Goal: Task Accomplishment & Management: Manage account settings

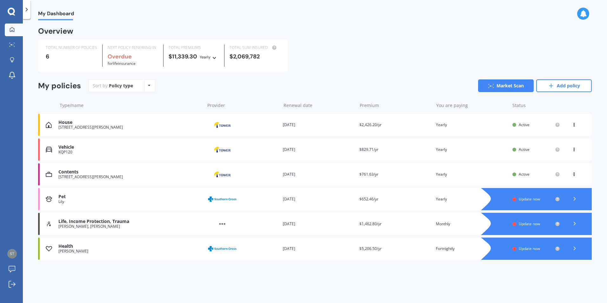
click at [532, 198] on span "Update now" at bounding box center [528, 198] width 21 height 5
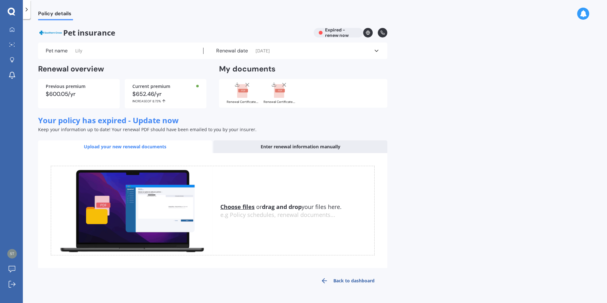
click at [378, 52] on icon at bounding box center [376, 51] width 6 height 6
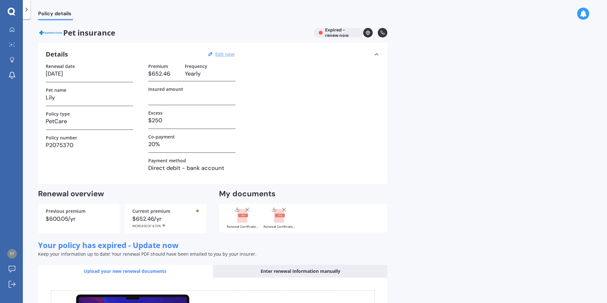
click at [229, 55] on u "Edit now" at bounding box center [224, 54] width 19 height 6
select select "03"
select select "01"
select select "2025"
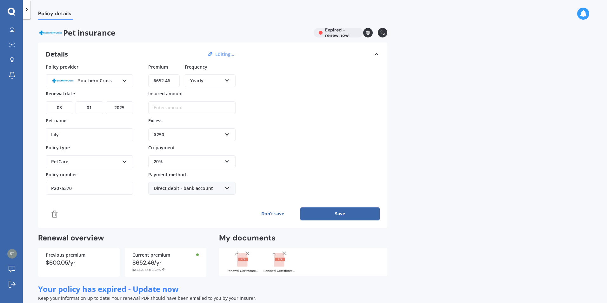
drag, startPoint x: 170, startPoint y: 80, endPoint x: 157, endPoint y: 80, distance: 13.0
click at [157, 80] on input "$652.46" at bounding box center [163, 80] width 31 height 13
type input "$613.91"
click at [308, 95] on div "Policy provider Southern Cross AA Cove Other PD Insurance Pet-n-Sur Petcover Pe…" at bounding box center [213, 128] width 334 height 131
click at [323, 161] on div "Policy provider Southern Cross AA Cove Other PD Insurance Pet-n-Sur Petcover Pe…" at bounding box center [213, 128] width 334 height 131
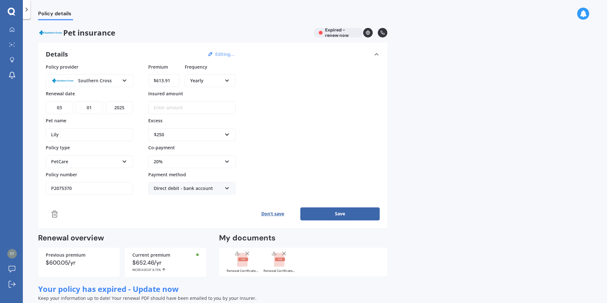
click at [123, 108] on select "YYYY 2027 2026 2025 2024 2023 2022 2021 2020 2019 2018 2017 2016 2015 2014 2013…" at bounding box center [119, 107] width 27 height 13
select select "2026"
click at [106, 101] on select "YYYY 2027 2026 2025 2024 2023 2022 2021 2020 2019 2018 2017 2016 2015 2014 2013…" at bounding box center [119, 107] width 27 height 13
click at [279, 121] on div "Policy provider Southern Cross AA Cove Other PD Insurance Pet-n-Sur Petcover Pe…" at bounding box center [213, 128] width 334 height 131
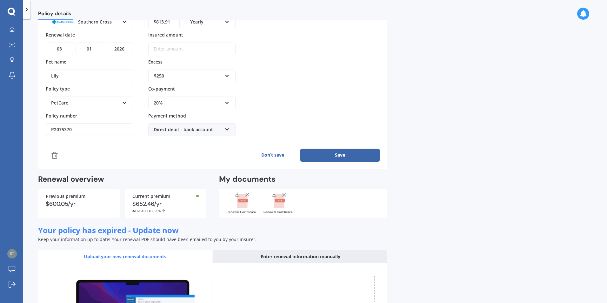
scroll to position [63, 0]
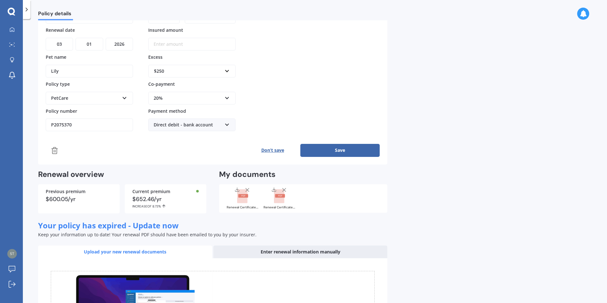
click at [333, 153] on button "Save" at bounding box center [339, 150] width 79 height 13
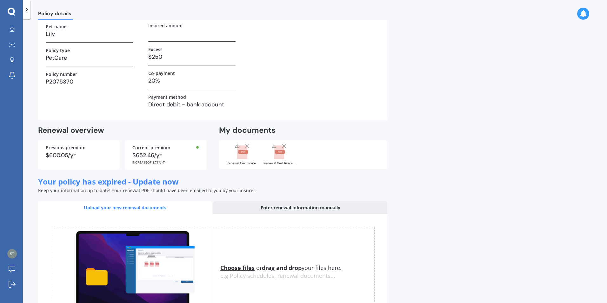
scroll to position [0, 0]
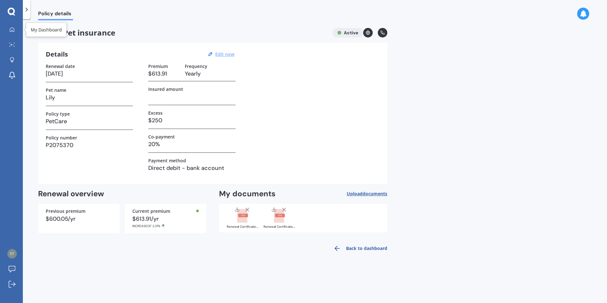
drag, startPoint x: 13, startPoint y: 29, endPoint x: 23, endPoint y: 28, distance: 9.6
click at [13, 29] on icon at bounding box center [12, 29] width 5 height 5
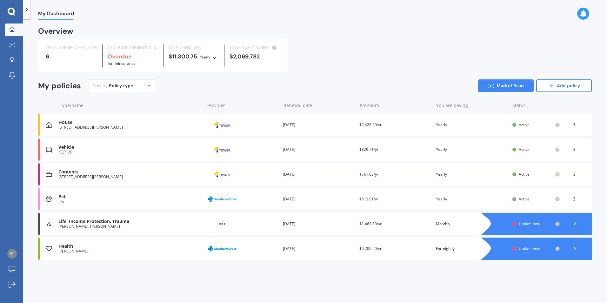
click at [526, 222] on span "Update now" at bounding box center [528, 223] width 21 height 5
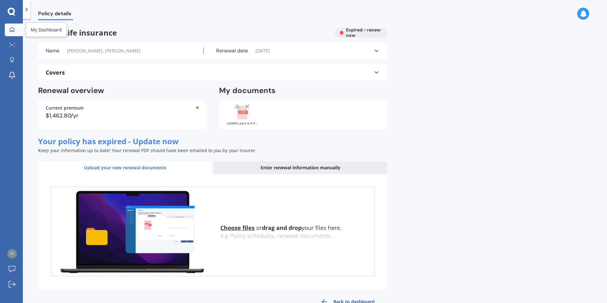
click at [11, 33] on link "My Dashboard" at bounding box center [14, 29] width 18 height 13
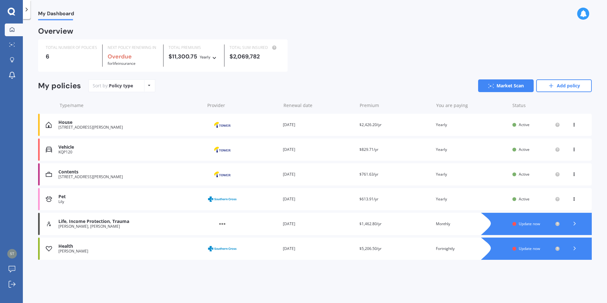
click at [69, 198] on div "Pet" at bounding box center [129, 196] width 143 height 5
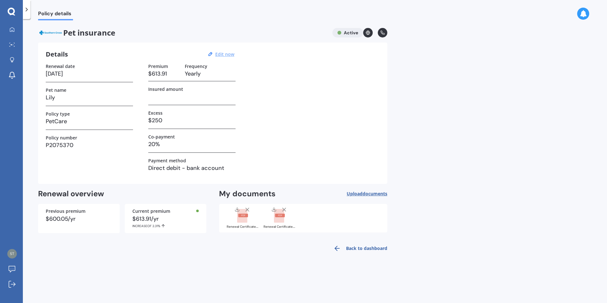
click at [226, 53] on u "Edit now" at bounding box center [224, 54] width 19 height 6
select select "03"
select select "01"
select select "2026"
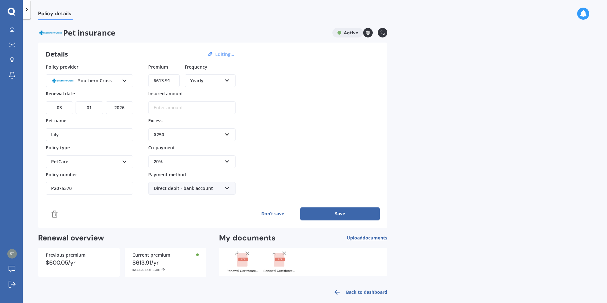
scroll to position [8, 0]
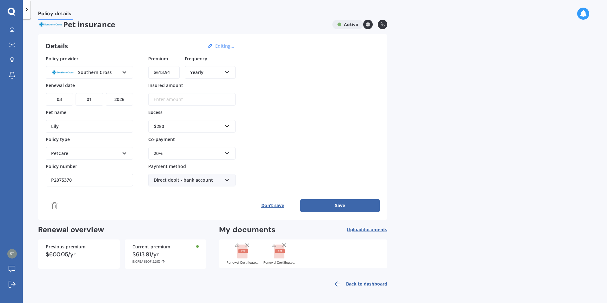
click at [369, 231] on span "documents" at bounding box center [374, 229] width 25 height 6
click at [371, 230] on span "documents" at bounding box center [374, 229] width 25 height 6
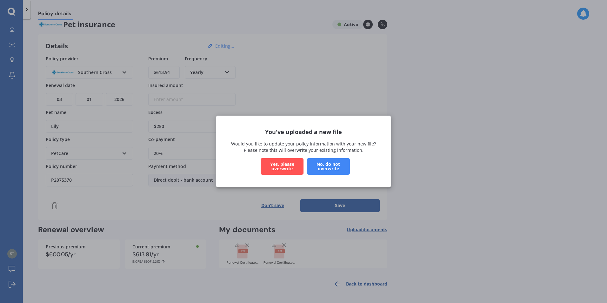
click at [279, 166] on button "Yes, please overwrite" at bounding box center [281, 166] width 43 height 16
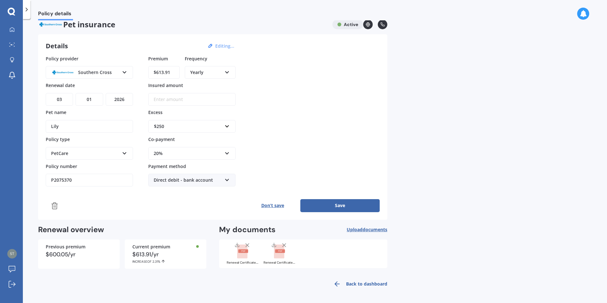
click at [349, 207] on button "Save" at bounding box center [339, 205] width 79 height 13
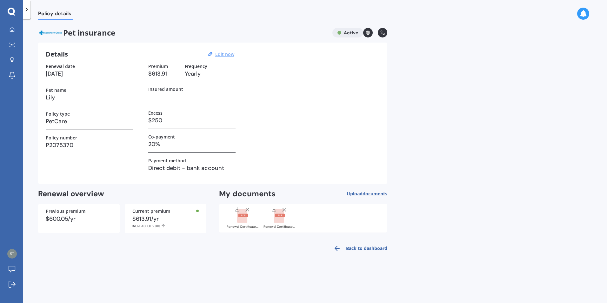
scroll to position [0, 0]
click at [281, 216] on rect at bounding box center [280, 214] width 10 height 3
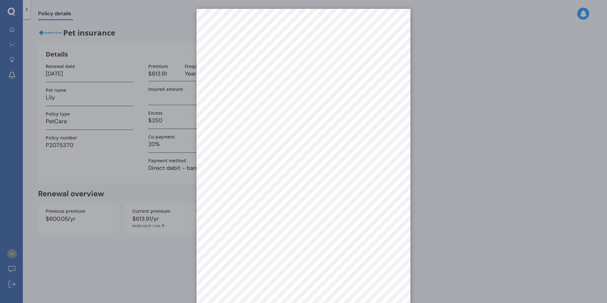
click at [117, 252] on div at bounding box center [303, 151] width 607 height 303
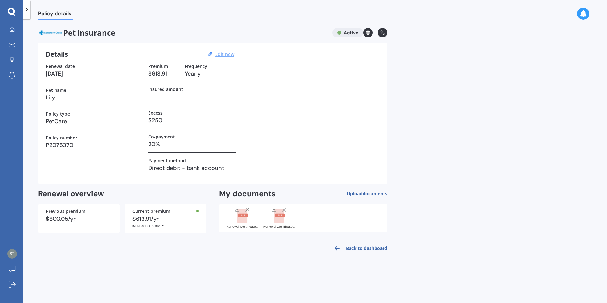
click at [236, 216] on div at bounding box center [242, 214] width 25 height 16
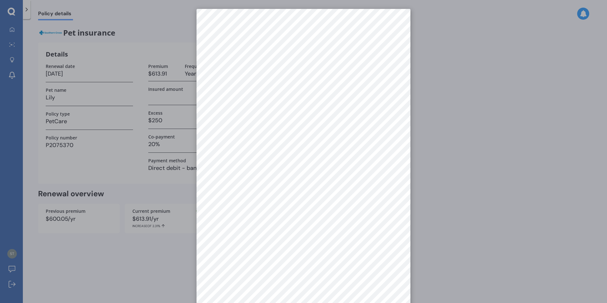
click at [550, 112] on div at bounding box center [303, 151] width 607 height 303
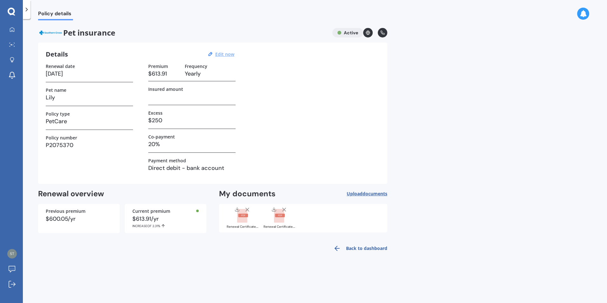
click at [362, 194] on span "documents" at bounding box center [374, 193] width 25 height 6
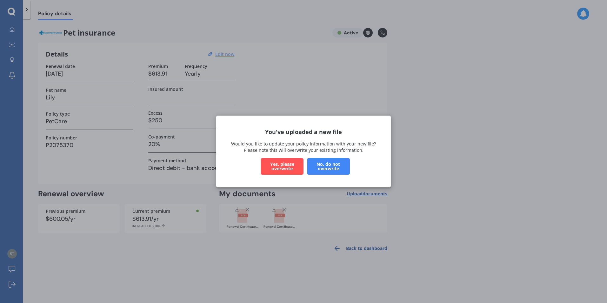
click at [284, 169] on button "Yes, please overwrite" at bounding box center [281, 166] width 43 height 16
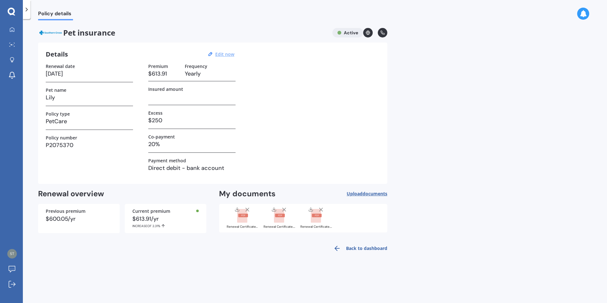
click at [318, 215] on rect at bounding box center [317, 214] width 10 height 3
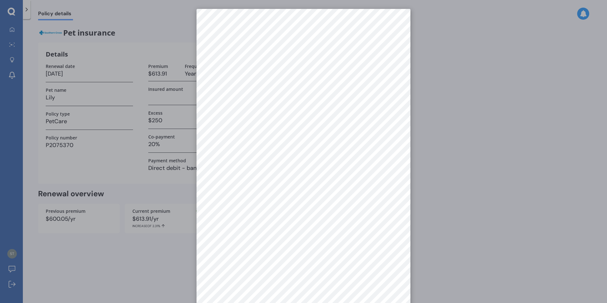
drag, startPoint x: 124, startPoint y: 251, endPoint x: 131, endPoint y: 250, distance: 7.3
click at [124, 251] on div at bounding box center [303, 151] width 607 height 303
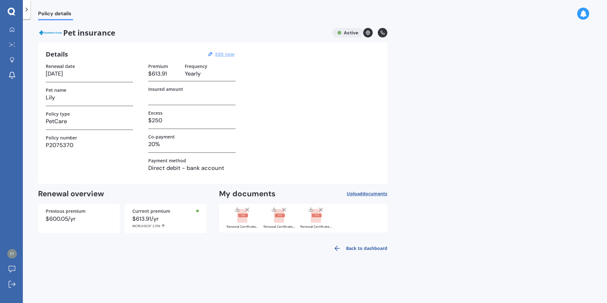
click at [313, 217] on rect at bounding box center [317, 214] width 10 height 3
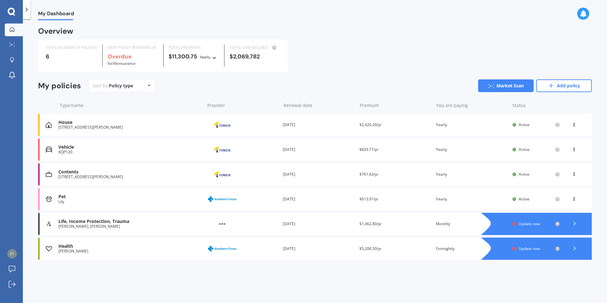
click at [71, 196] on div "Pet" at bounding box center [129, 196] width 143 height 5
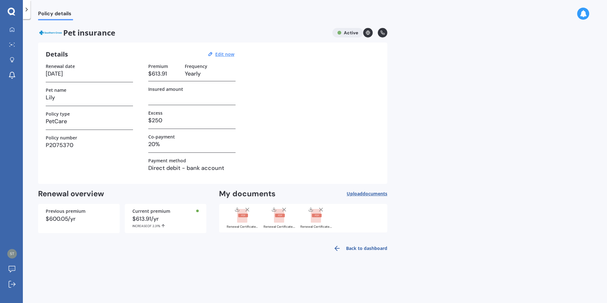
click at [277, 216] on rect at bounding box center [280, 214] width 10 height 3
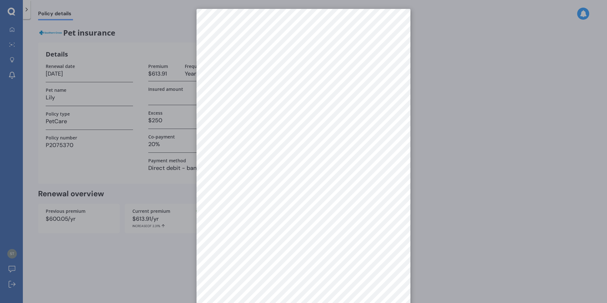
click at [124, 18] on div at bounding box center [303, 151] width 607 height 303
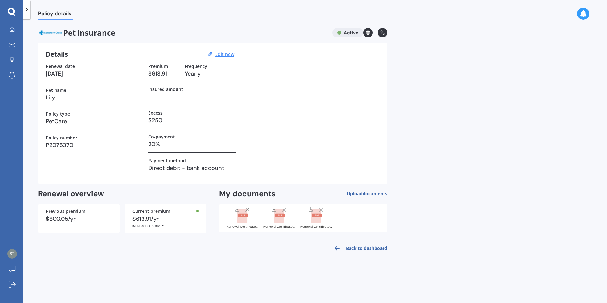
click at [362, 194] on span "documents" at bounding box center [374, 193] width 25 height 6
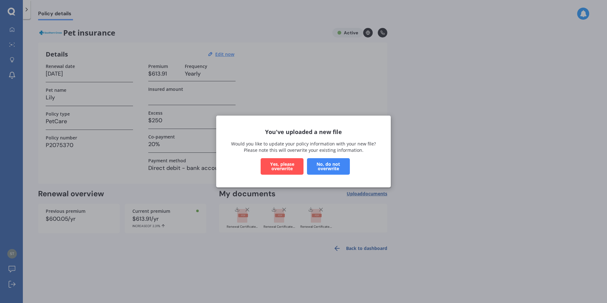
click at [331, 165] on button "No, do not overwrite" at bounding box center [328, 166] width 43 height 16
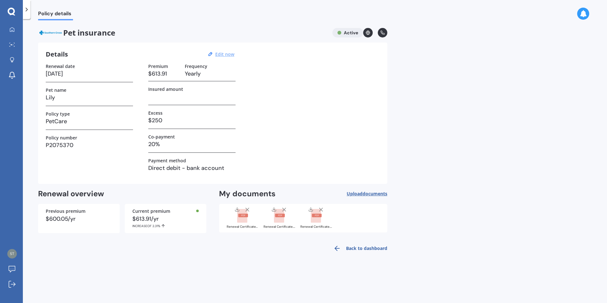
click at [222, 57] on u "Edit now" at bounding box center [224, 54] width 19 height 6
select select "03"
select select "01"
select select "2026"
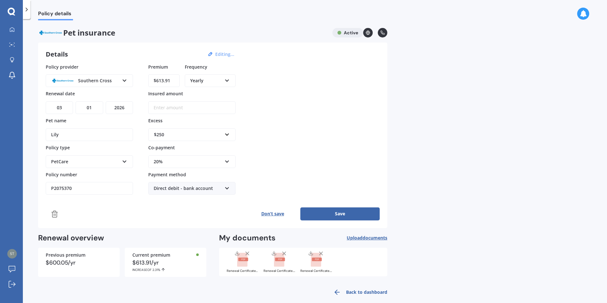
scroll to position [8, 0]
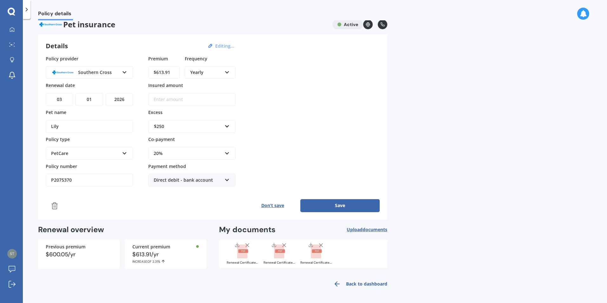
click at [364, 229] on span "documents" at bounding box center [374, 229] width 25 height 6
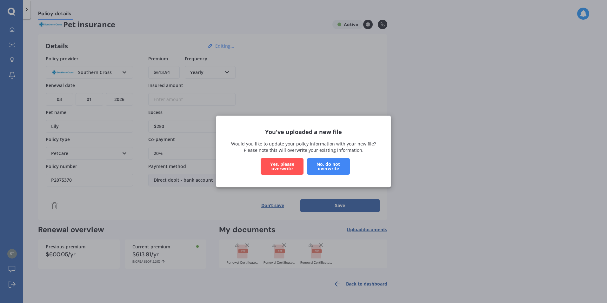
click at [277, 165] on button "Yes, please overwrite" at bounding box center [281, 166] width 43 height 16
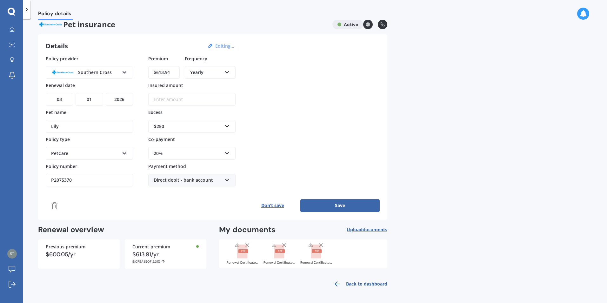
click at [338, 206] on button "Save" at bounding box center [339, 205] width 79 height 13
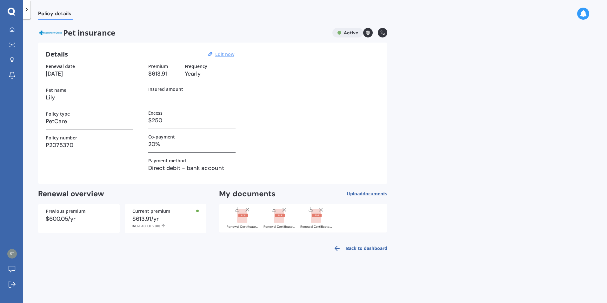
scroll to position [0, 0]
click at [12, 35] on link "My Dashboard" at bounding box center [14, 29] width 18 height 13
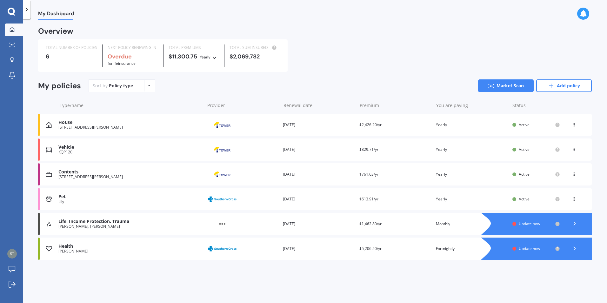
click at [528, 223] on span "Update now" at bounding box center [528, 223] width 21 height 5
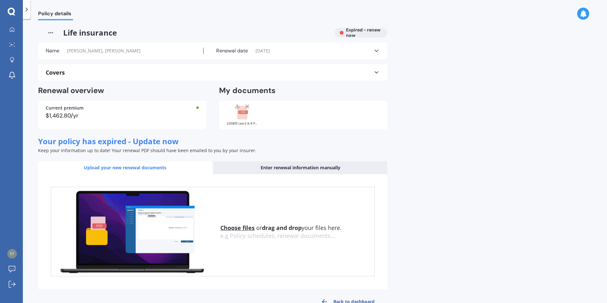
click at [285, 52] on div "Renewal date 15/09/2024" at bounding box center [288, 51] width 170 height 6
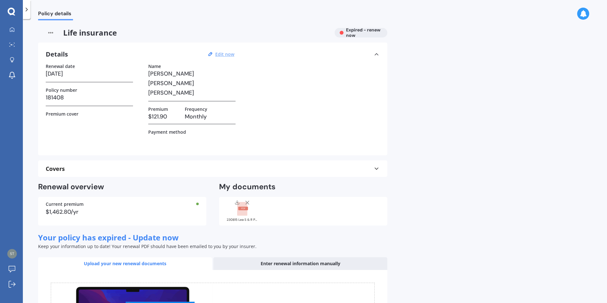
click at [225, 52] on u "Edit now" at bounding box center [224, 54] width 19 height 6
select select "15"
select select "09"
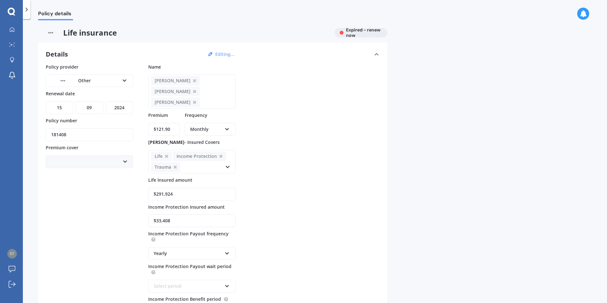
drag, startPoint x: 126, startPoint y: 105, endPoint x: 128, endPoint y: 108, distance: 3.9
click at [126, 105] on select "YYYY 2027 2026 2025 2024 2023 2022 2021 2020 2019 2018 2017 2016 2015 2014 2013…" at bounding box center [119, 107] width 27 height 13
select select "2026"
click at [106, 101] on select "YYYY 2027 2026 2025 2024 2023 2022 2021 2020 2019 2018 2017 2016 2015 2014 2013…" at bounding box center [119, 107] width 27 height 13
click at [325, 140] on div "Policy provider Other AA AIA AMP ANZ ASB Asteron Life BNZ Chubb Cigna Co-Operat…" at bounding box center [213, 271] width 334 height 417
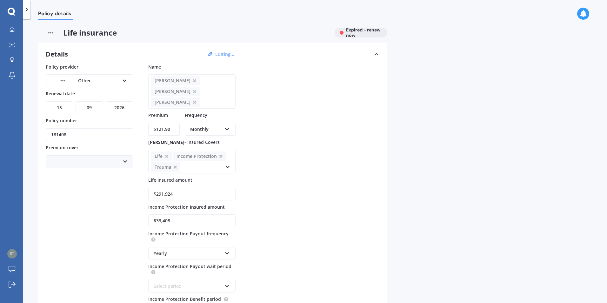
click at [327, 160] on div "Policy provider Other AA AIA AMP ANZ ASB Asteron Life BNZ Chubb Cigna Co-Operat…" at bounding box center [213, 271] width 334 height 417
drag, startPoint x: 9, startPoint y: 29, endPoint x: 13, endPoint y: 32, distance: 5.7
click at [9, 29] on div at bounding box center [12, 30] width 10 height 6
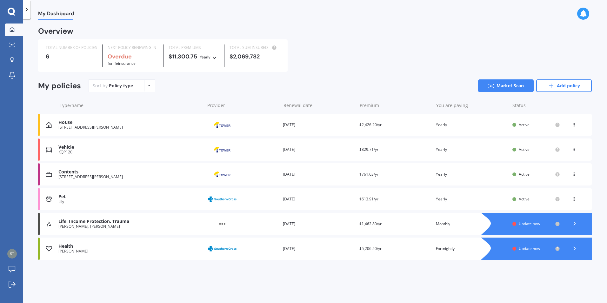
click at [70, 249] on div "Stacey Lea" at bounding box center [129, 251] width 143 height 4
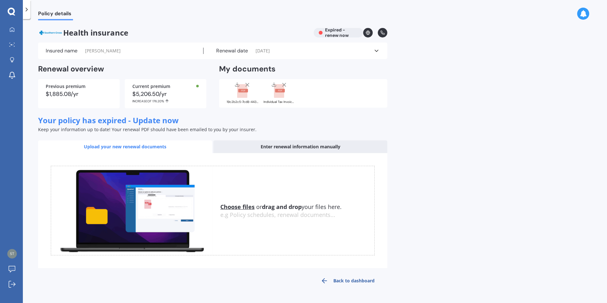
click at [352, 280] on link "Back to dashboard" at bounding box center [347, 280] width 79 height 15
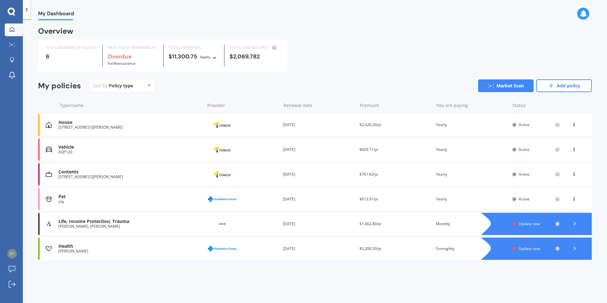
click at [538, 248] on span "Update now" at bounding box center [528, 248] width 21 height 5
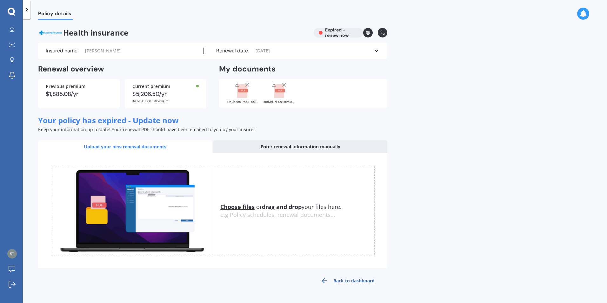
click at [375, 51] on icon at bounding box center [376, 51] width 6 height 6
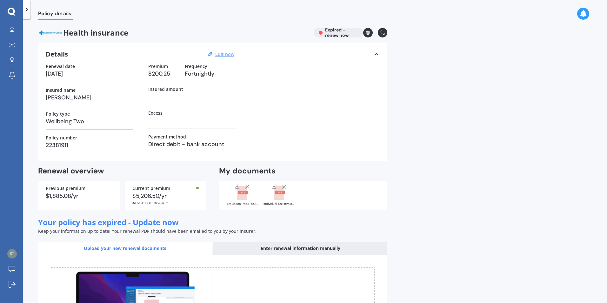
click at [226, 52] on u "Edit now" at bounding box center [224, 54] width 19 height 6
select select "18"
select select "12"
select select "2024"
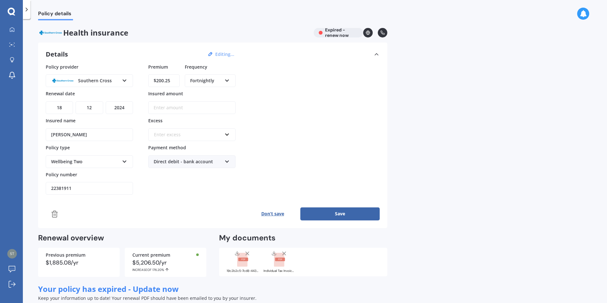
click at [161, 80] on input "$200.25" at bounding box center [163, 80] width 31 height 13
type input "$250.66"
click at [289, 113] on div "Policy provider Southern Cross AA AIA AMP ASB Accuro BNZ Other Partners Life So…" at bounding box center [213, 128] width 334 height 131
click at [128, 107] on select "YYYY 2027 2026 2025 2024 2023 2022 2021 2020 2019 2018 2017 2016 2015 2014 2013…" at bounding box center [119, 107] width 27 height 13
select select "2025"
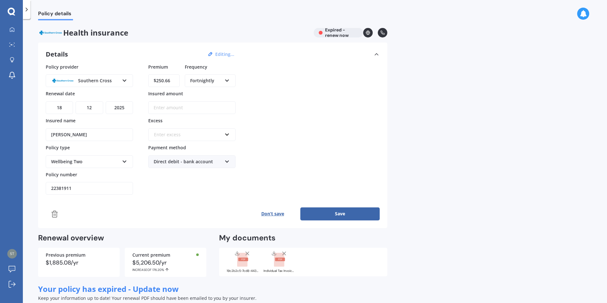
click at [106, 101] on select "YYYY 2027 2026 2025 2024 2023 2022 2021 2020 2019 2018 2017 2016 2015 2014 2013…" at bounding box center [119, 107] width 27 height 13
click at [63, 109] on select "DD 01 02 03 04 05 06 07 08 09 10 11 12 13 14 15 16 17 18 19 20 21 22 23 24 25 2…" at bounding box center [59, 107] width 27 height 13
click at [46, 101] on select "DD 01 02 03 04 05 06 07 08 09 10 11 12 13 14 15 16 17 18 19 20 21 22 23 24 25 2…" at bounding box center [59, 107] width 27 height 13
click at [62, 101] on div "DD 01 02 03 04 05 06 07 08 09 10 11 12 13 14 15 16 17 18 19 20 21 22 23 24 25 2…" at bounding box center [89, 103] width 87 height 21
click at [67, 107] on select "DD 01 02 03 04 05 06 07 08 09 10 11 12 13 14 15 16 17 18 19 20 21 22 23 24 25 2…" at bounding box center [59, 107] width 27 height 13
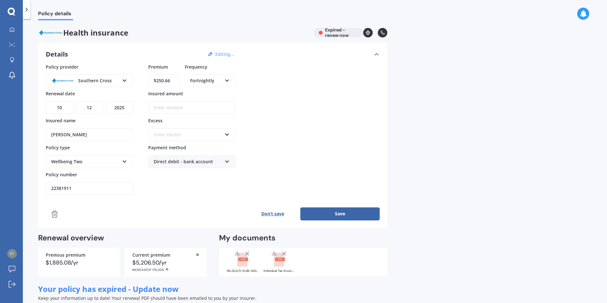
select select "23"
click at [46, 101] on select "DD 01 02 03 04 05 06 07 08 09 10 11 12 13 14 15 16 17 18 19 20 21 22 23 24 25 2…" at bounding box center [59, 107] width 27 height 13
click at [346, 214] on button "Save" at bounding box center [339, 213] width 79 height 13
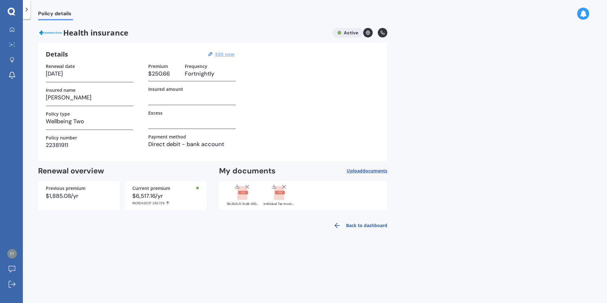
click at [359, 170] on span "Upload documents" at bounding box center [366, 170] width 41 height 5
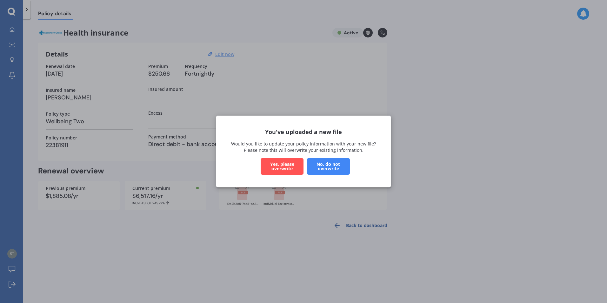
click at [279, 165] on button "Yes, please overwrite" at bounding box center [281, 166] width 43 height 16
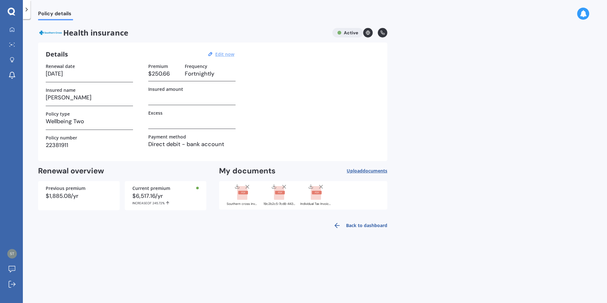
click at [239, 203] on div "Southern cross invoice 2024.pdf" at bounding box center [242, 203] width 32 height 3
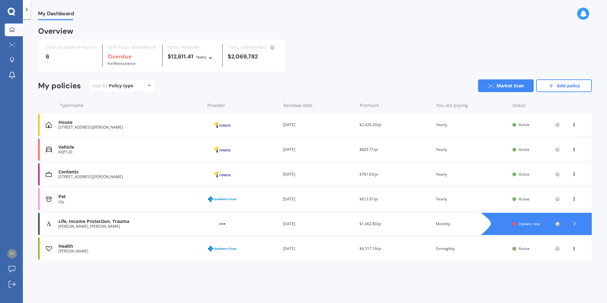
click at [513, 222] on div "Update now" at bounding box center [536, 223] width 48 height 5
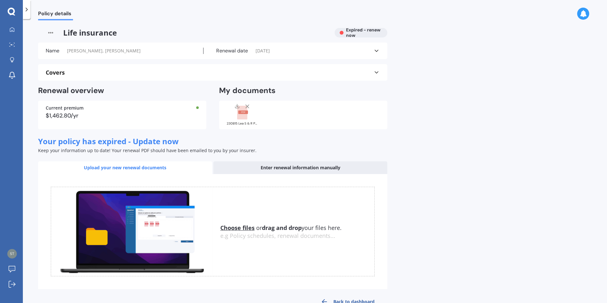
click at [378, 50] on polyline at bounding box center [376, 51] width 3 height 2
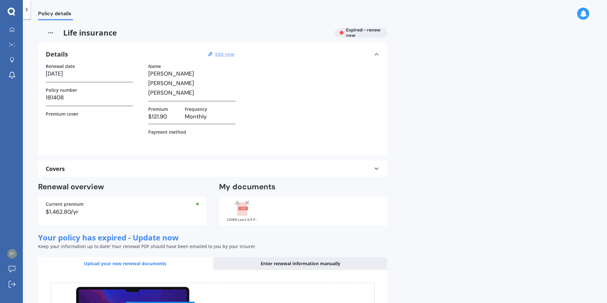
click at [231, 54] on u "Edit now" at bounding box center [224, 54] width 19 height 6
select select "15"
select select "09"
select select "2024"
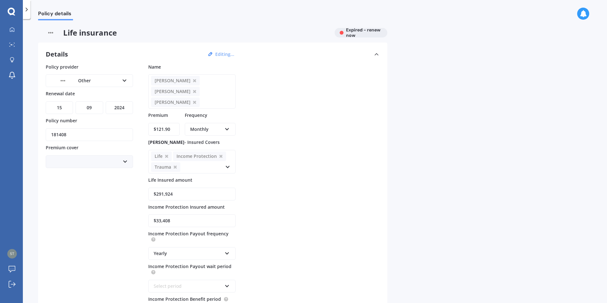
click at [62, 109] on select "DD 01 02 03 04 05 06 07 08 09 10 11 12 13 14 15 16 17 18 19 20 21 22 23 24 25 2…" at bounding box center [59, 107] width 27 height 13
select select "14"
click at [46, 101] on select "DD 01 02 03 04 05 06 07 08 09 10 11 12 13 14 15 16 17 18 19 20 21 22 23 24 25 2…" at bounding box center [59, 107] width 27 height 13
click at [93, 107] on select "MM 01 02 03 04 05 06 07 08 09 10 11 12" at bounding box center [88, 107] width 27 height 13
select select "10"
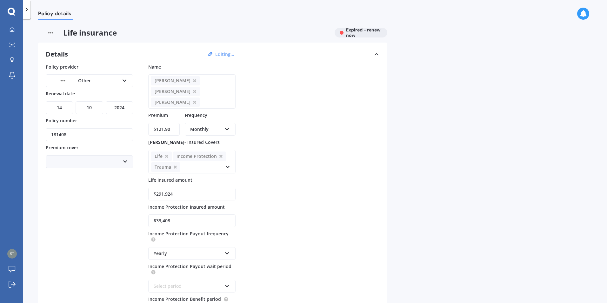
click at [75, 101] on select "MM 01 02 03 04 05 06 07 08 09 10 11 12" at bounding box center [88, 107] width 27 height 13
click at [121, 110] on select "YYYY 2027 2026 2025 2024 2023 2022 2021 2020 2019 2018 2017 2016 2015 2014 2013…" at bounding box center [119, 107] width 27 height 13
select select "2025"
click at [106, 101] on select "YYYY 2027 2026 2025 2024 2023 2022 2021 2020 2019 2018 2017 2016 2015 2014 2013…" at bounding box center [119, 107] width 27 height 13
drag, startPoint x: 182, startPoint y: 184, endPoint x: 157, endPoint y: 183, distance: 24.7
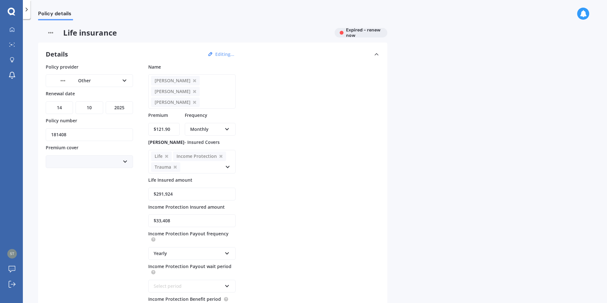
click at [157, 187] on input "$291,924" at bounding box center [191, 193] width 87 height 13
type input "$337,738"
click at [173, 214] on Protection_insuredAmount_0 "$33,408" at bounding box center [191, 220] width 87 height 13
drag, startPoint x: 173, startPoint y: 211, endPoint x: 37, endPoint y: 214, distance: 136.1
click at [34, 217] on div "Policy details Life insurance Expired - renew now Details Editing... Policy pro…" at bounding box center [315, 162] width 584 height 284
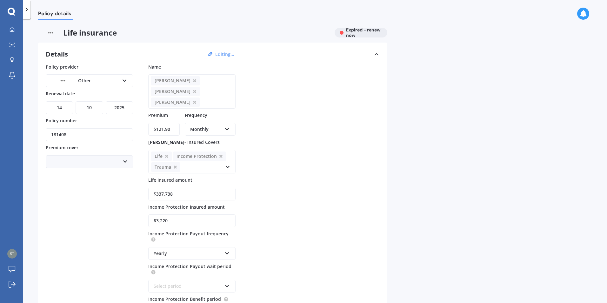
type Protection_insuredAmount_0 "$3,220"
click at [230, 247] on div "Yearly Lump Sum Yearly Six-Monthly Quarterly Monthly Fortnightly Weekly" at bounding box center [191, 253] width 87 height 13
click at [176, 213] on div "Monthly" at bounding box center [192, 218] width 86 height 11
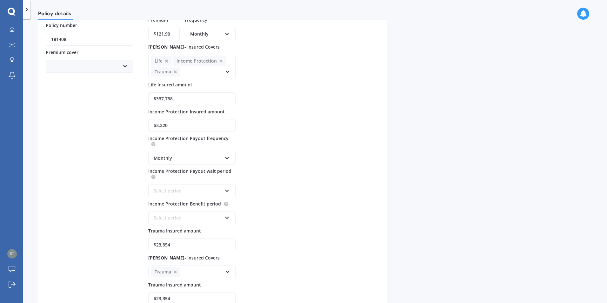
scroll to position [127, 0]
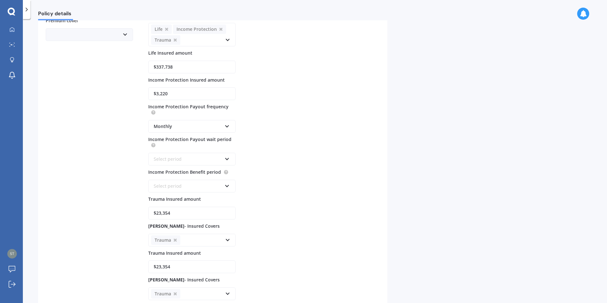
drag, startPoint x: 180, startPoint y: 201, endPoint x: 149, endPoint y: 202, distance: 31.4
click at [148, 207] on input "$23,354" at bounding box center [191, 213] width 87 height 13
type input "$27,019"
click at [304, 231] on div "Policy provider Other AA AIA AMP ANZ ASB Asteron Life BNZ Chubb Cigna Co-Operat…" at bounding box center [213, 145] width 334 height 417
click at [171, 260] on input "$23,354" at bounding box center [191, 266] width 87 height 13
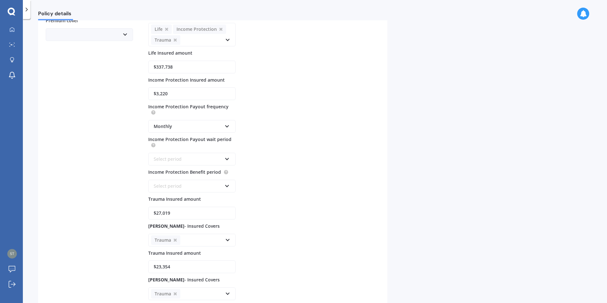
drag, startPoint x: 178, startPoint y: 256, endPoint x: 158, endPoint y: 258, distance: 20.1
click at [158, 260] on input "$23,354" at bounding box center [191, 266] width 87 height 13
type input "$27,019"
click at [317, 190] on div "Policy provider Other AA AIA AMP ANZ ASB Asteron Life BNZ Chubb Cigna Co-Operat…" at bounding box center [213, 145] width 334 height 417
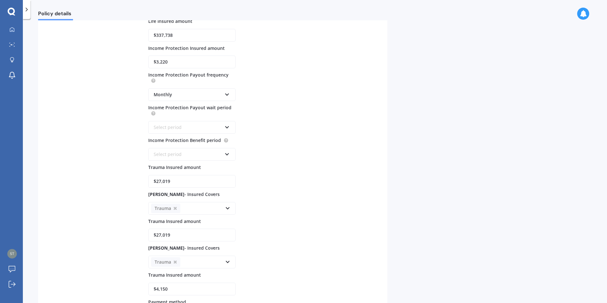
scroll to position [317, 0]
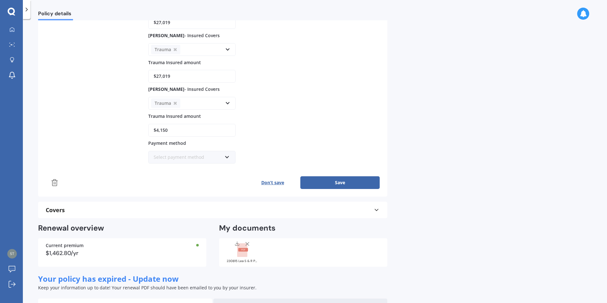
click at [184, 154] on div "Select payment method" at bounding box center [188, 157] width 68 height 7
click at [163, 177] on span "Direct debit - credit/debit card" at bounding box center [186, 180] width 65 height 6
click at [178, 154] on div "Direct debit - credit/debit card" at bounding box center [188, 157] width 68 height 7
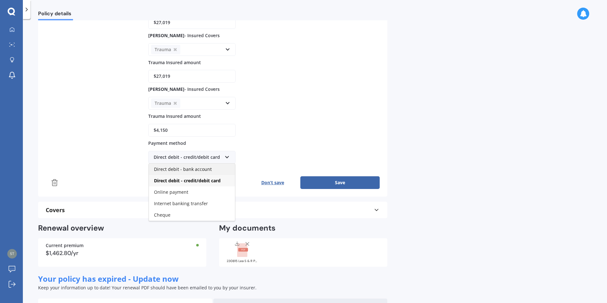
click at [177, 163] on div "Direct debit - bank account" at bounding box center [192, 168] width 86 height 11
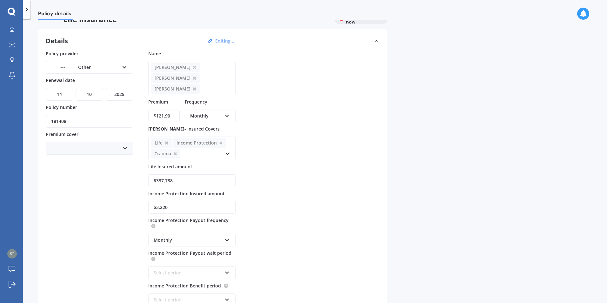
scroll to position [0, 0]
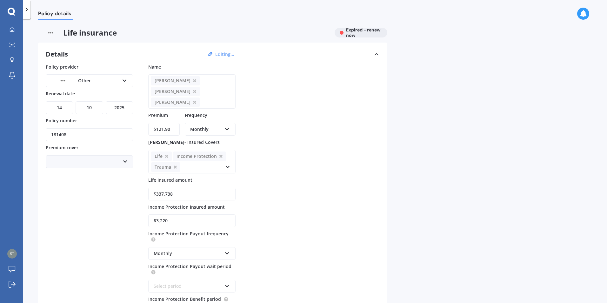
drag, startPoint x: 169, startPoint y: 118, endPoint x: 158, endPoint y: 118, distance: 10.8
click at [158, 123] on input "$121.90" at bounding box center [163, 129] width 31 height 13
type input "$192.98"
click at [273, 123] on div "Policy provider Other AA AIA AMP ANZ ASB Asteron Life BNZ Chubb Cigna Co-Operat…" at bounding box center [213, 271] width 334 height 417
click at [273, 189] on div "Policy provider Other AA AIA AMP ANZ ASB Asteron Life BNZ Chubb Cigna Co-Operat…" at bounding box center [213, 271] width 334 height 417
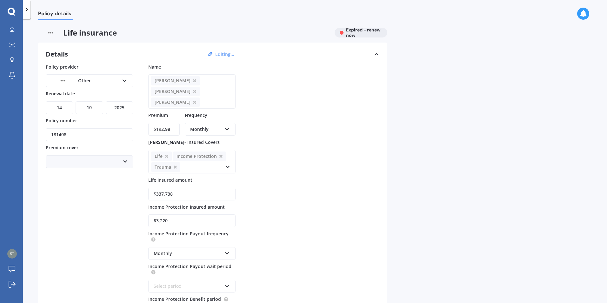
scroll to position [32, 0]
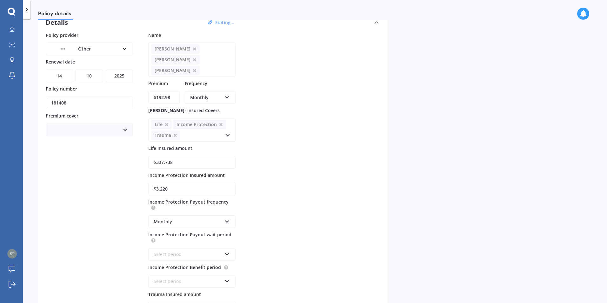
click at [226, 132] on icon at bounding box center [227, 135] width 5 height 7
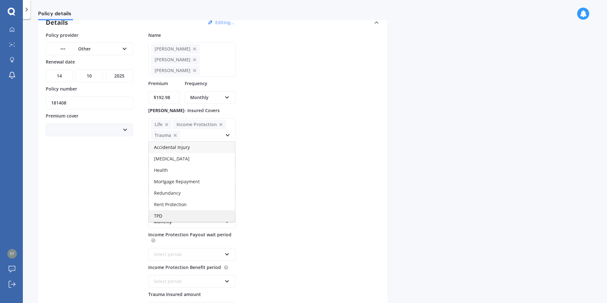
click at [158, 213] on span "TPD" at bounding box center [158, 216] width 8 height 6
click at [274, 153] on div "Policy provider Other AA AIA AMP ANZ ASB Asteron Life BNZ Chubb Cigna Co-Operat…" at bounding box center [213, 254] width 334 height 444
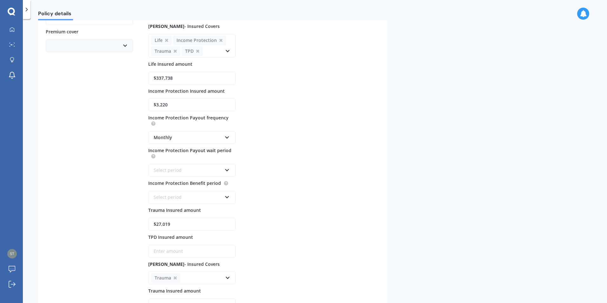
scroll to position [127, 0]
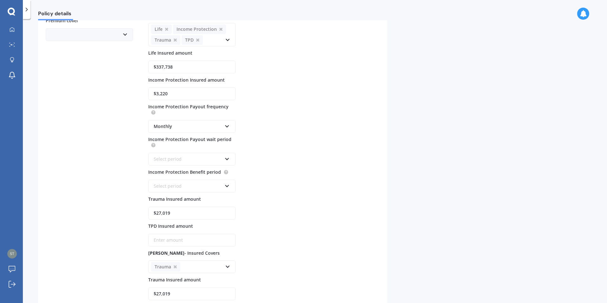
click at [188, 233] on input "TPD Insured amount" at bounding box center [191, 239] width 87 height 13
type input "$337,738"
click at [280, 215] on div "Policy provider Other AA AIA AMP ANZ ASB Asteron Life BNZ Chubb Cigna Co-Operat…" at bounding box center [213, 159] width 334 height 444
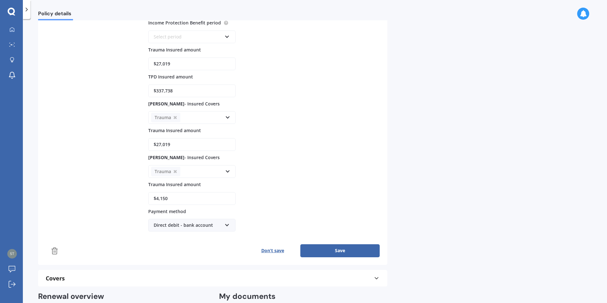
scroll to position [286, 0]
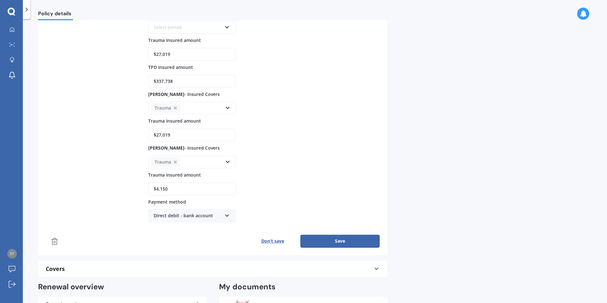
click at [348, 234] on button "Save" at bounding box center [339, 240] width 79 height 13
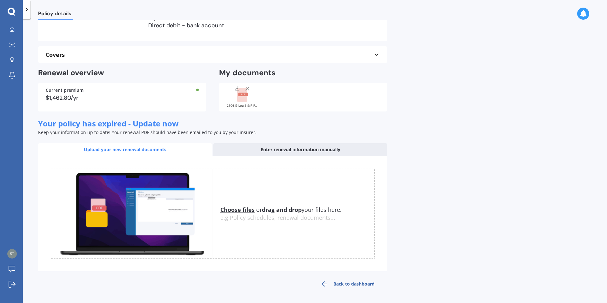
scroll to position [114, 0]
click at [106, 286] on div "Back to dashboard" at bounding box center [212, 283] width 349 height 15
click at [239, 208] on u "Choose files" at bounding box center [237, 210] width 34 height 8
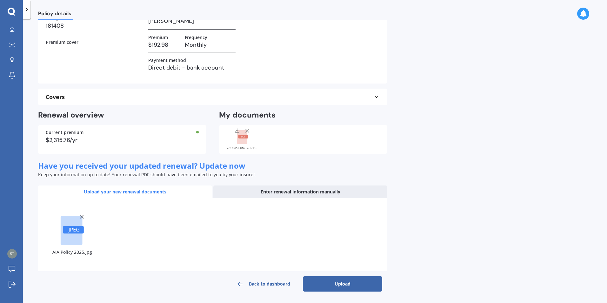
scroll to position [72, 0]
click at [338, 284] on button "Upload" at bounding box center [342, 283] width 79 height 15
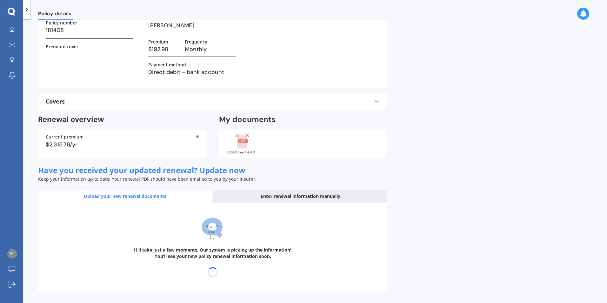
scroll to position [0, 0]
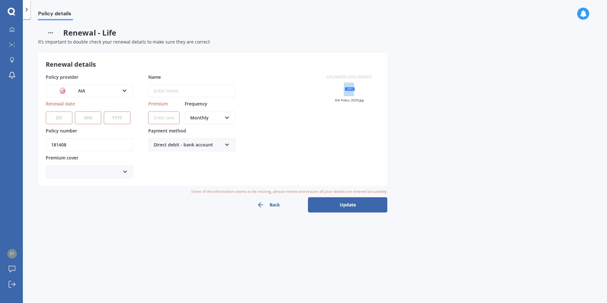
click at [61, 116] on select "DD 01 02 03 04 05 06 07 08 09 10 11 12 13 14 15 16 17 18 19 20 21 22 23 24 25 2…" at bounding box center [59, 117] width 27 height 13
select select "14"
click at [46, 111] on select "DD 01 02 03 04 05 06 07 08 09 10 11 12 13 14 15 16 17 18 19 20 21 22 23 24 25 2…" at bounding box center [59, 117] width 27 height 13
click at [89, 116] on select "MM 01 02 03 04 05 06 07 08 09 10 11 12" at bounding box center [88, 117] width 27 height 13
select select "10"
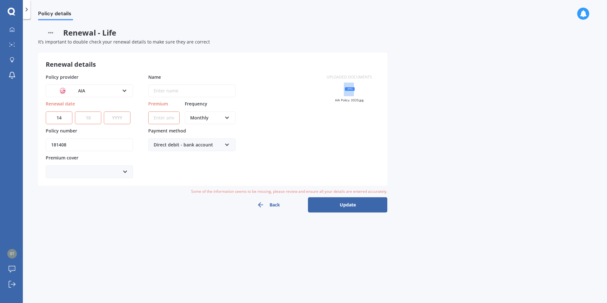
click at [75, 111] on select "MM 01 02 03 04 05 06 07 08 09 10 11 12" at bounding box center [88, 117] width 27 height 13
click at [125, 117] on select "YYYY 2027 2026 2025 2024 2023 2022 2021 2020 2019 2018 2017 2016 2015 2014 2013…" at bounding box center [117, 117] width 27 height 13
select select "2025"
click at [104, 111] on select "YYYY 2027 2026 2025 2024 2023 2022 2021 2020 2019 2018 2017 2016 2015 2014 2013…" at bounding box center [117, 117] width 27 height 13
click at [162, 115] on input "Premium" at bounding box center [163, 117] width 31 height 13
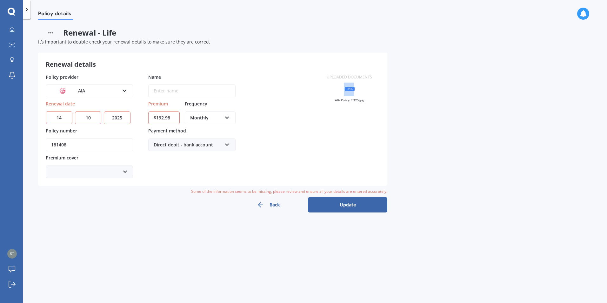
type input "$192.98"
click at [124, 173] on icon at bounding box center [124, 171] width 5 height 7
click at [124, 172] on icon at bounding box center [124, 171] width 5 height 7
click at [344, 205] on button "Update" at bounding box center [347, 204] width 79 height 15
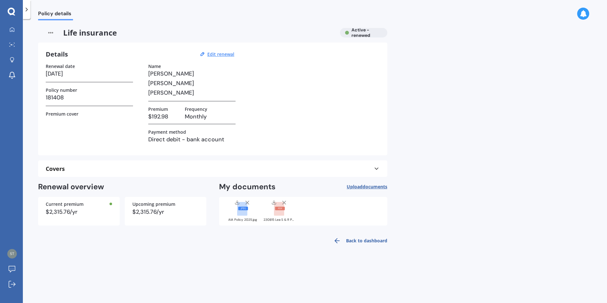
click at [364, 242] on link "Back to dashboard" at bounding box center [358, 240] width 58 height 15
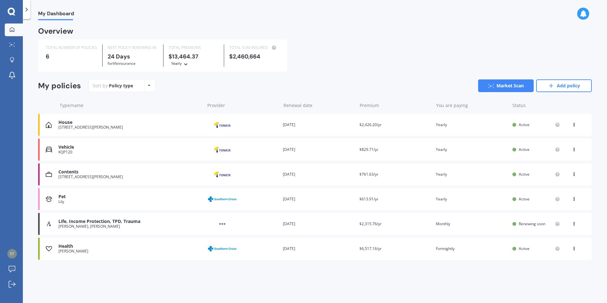
click at [373, 52] on div "TOTAL NUMBER OF POLICIES 6 NEXT POLICY RENEWING IN 24 Days for Life insurance T…" at bounding box center [314, 55] width 553 height 32
